Goal: Task Accomplishment & Management: Use online tool/utility

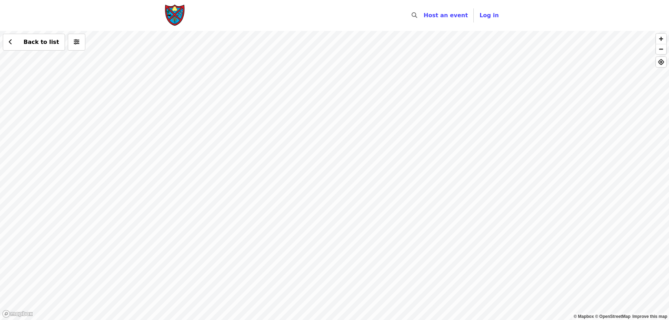
drag, startPoint x: 524, startPoint y: 105, endPoint x: 504, endPoint y: 114, distance: 22.2
click at [504, 114] on div "Back to list" at bounding box center [334, 175] width 669 height 289
click at [46, 48] on button "Back to list" at bounding box center [34, 42] width 62 height 17
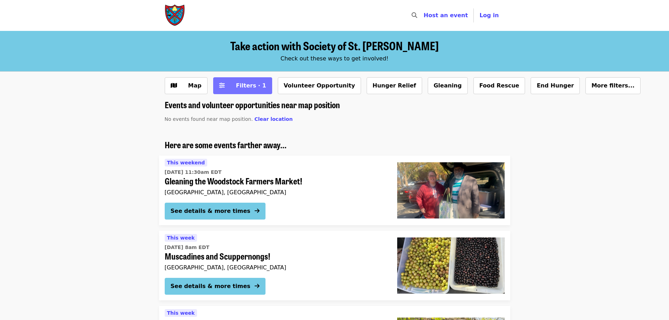
click at [229, 89] on span "Filters · 1" at bounding box center [247, 86] width 37 height 8
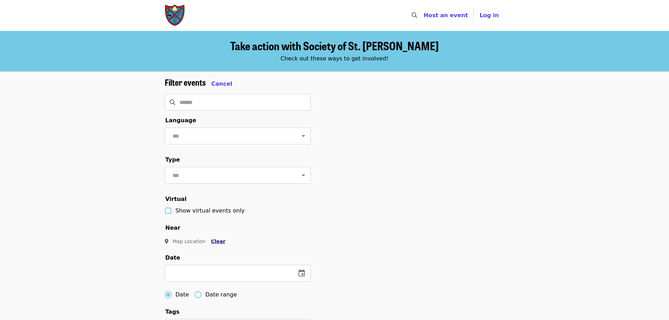
click at [214, 244] on span "Clear" at bounding box center [218, 242] width 14 height 6
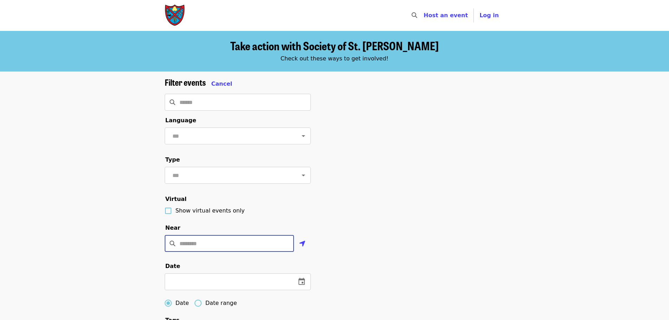
click at [213, 252] on input "Location" at bounding box center [237, 243] width 115 height 17
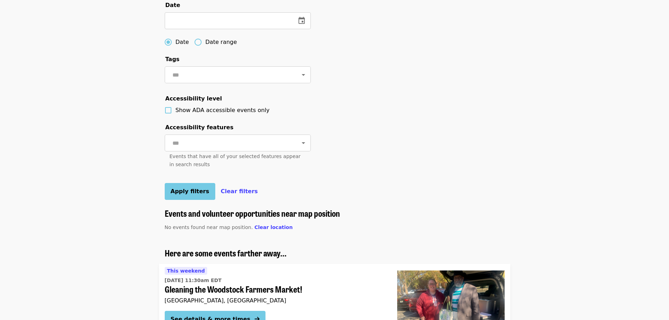
scroll to position [258, 0]
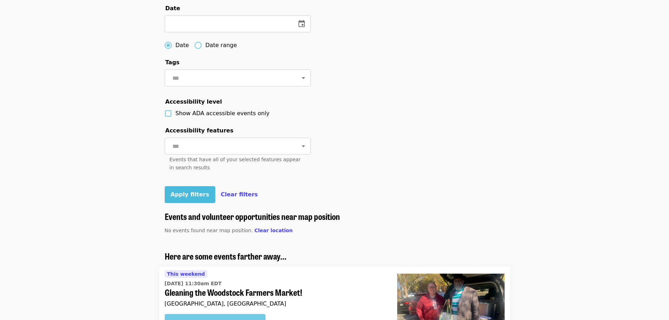
type input "**********"
click at [188, 203] on button "Apply filters" at bounding box center [190, 194] width 51 height 17
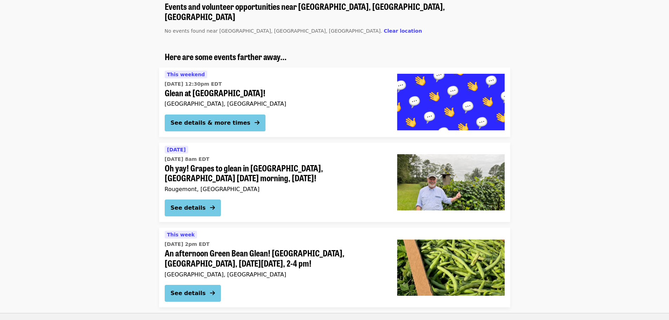
scroll to position [66, 0]
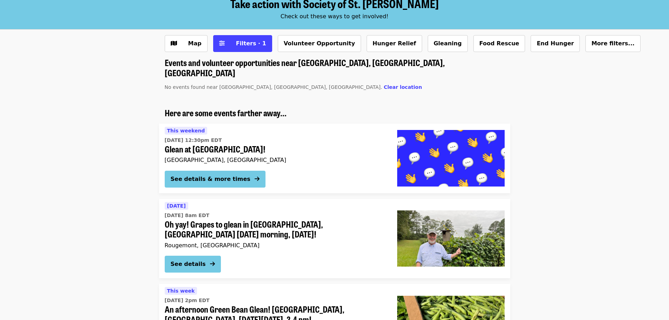
scroll to position [56, 0]
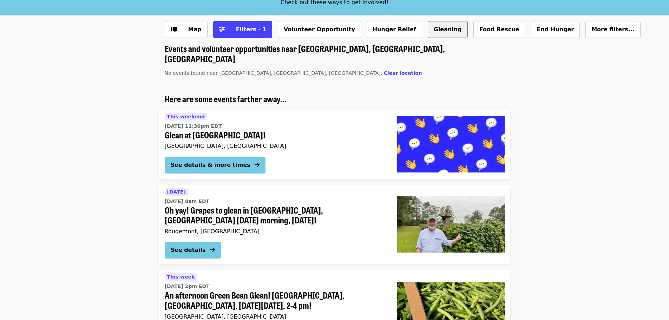
click at [428, 27] on button "Gleaning" at bounding box center [448, 29] width 40 height 17
